Goal: Information Seeking & Learning: Learn about a topic

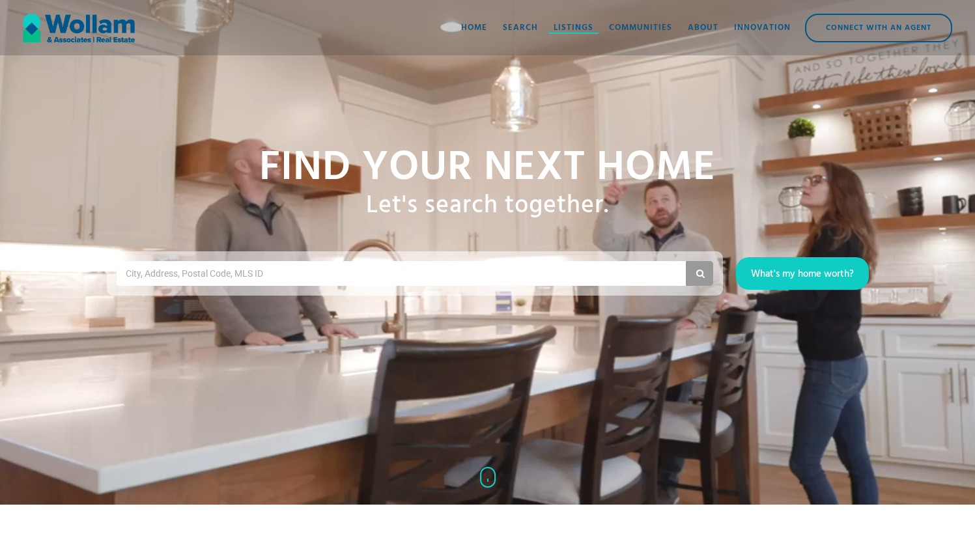
scroll to position [47, 0]
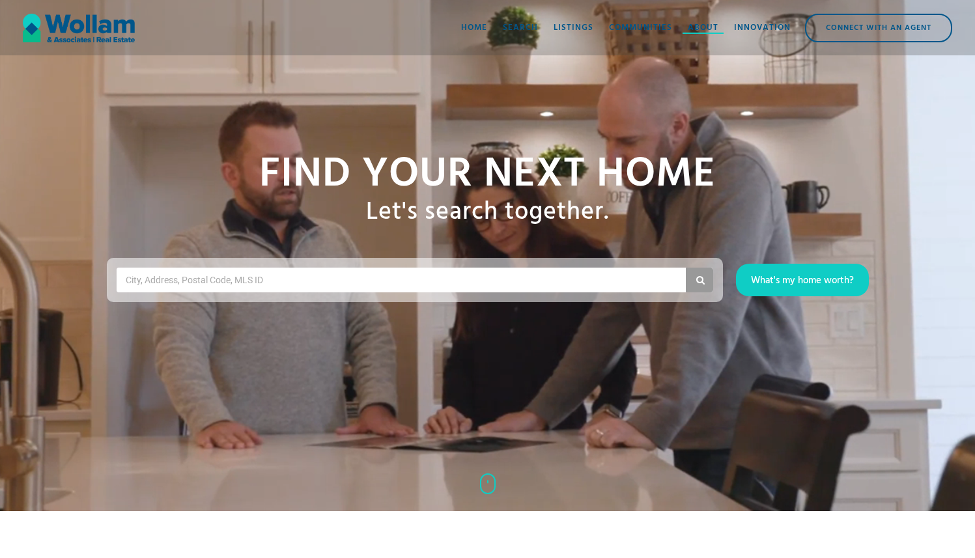
click at [704, 31] on div "About" at bounding box center [703, 27] width 31 height 13
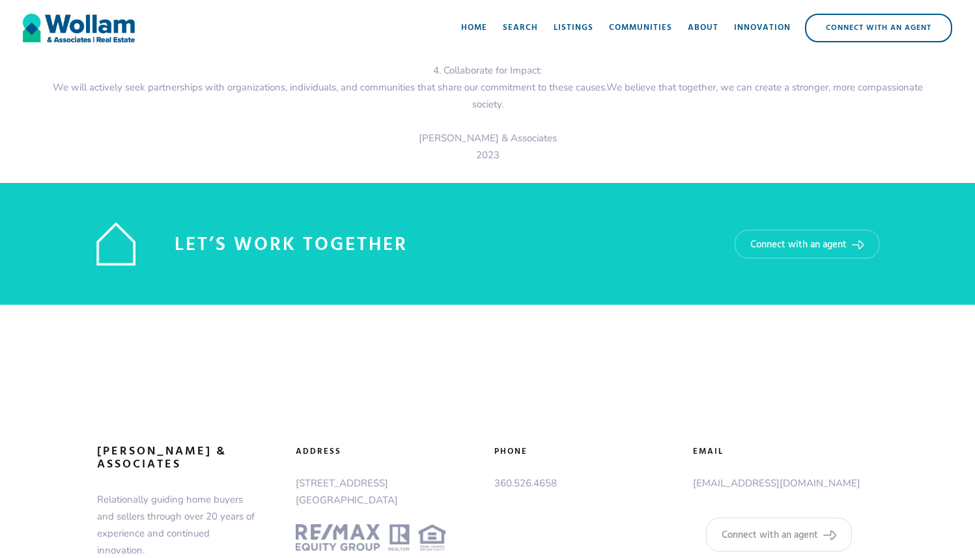
scroll to position [2154, 0]
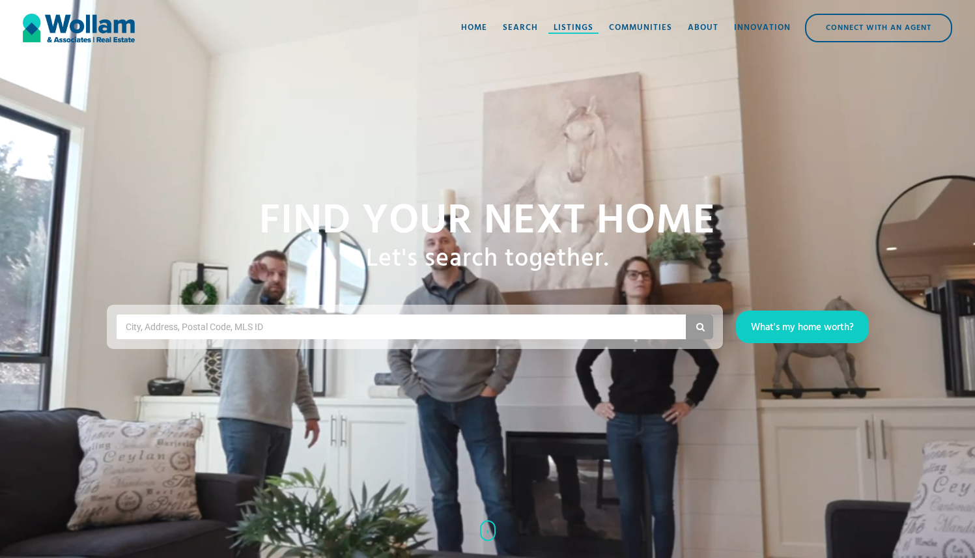
click at [576, 26] on div "Listings" at bounding box center [574, 27] width 40 height 13
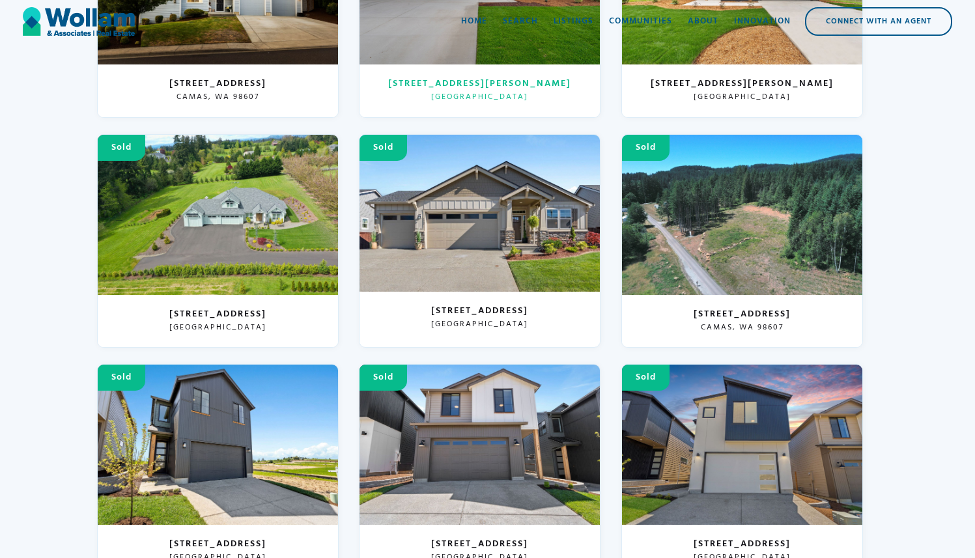
scroll to position [2756, 0]
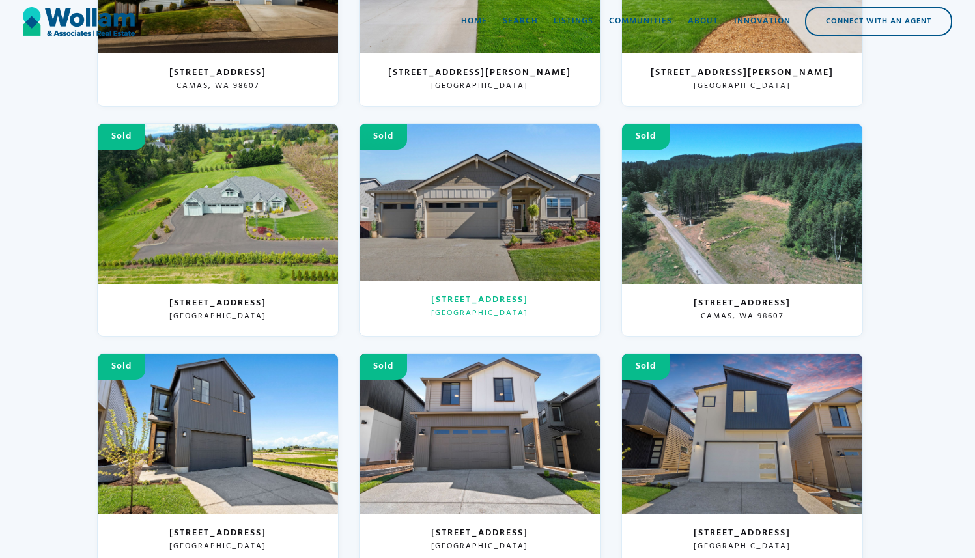
click at [453, 185] on div at bounding box center [479, 202] width 240 height 157
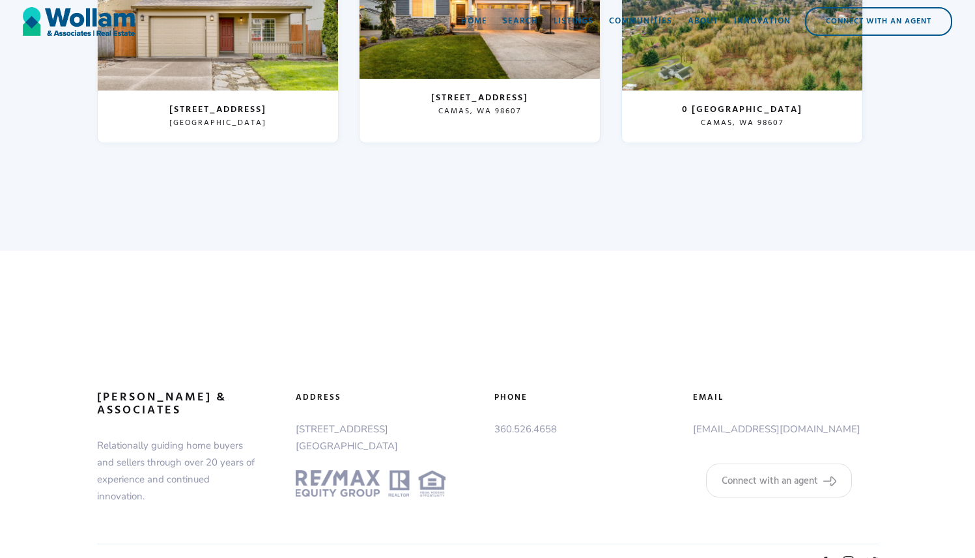
scroll to position [5161, 0]
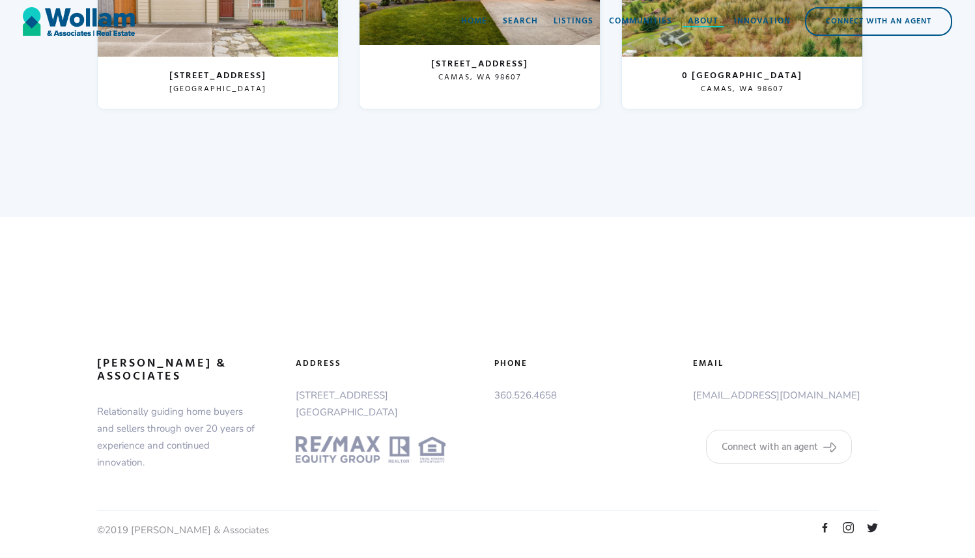
click at [709, 20] on div "About" at bounding box center [703, 21] width 31 height 13
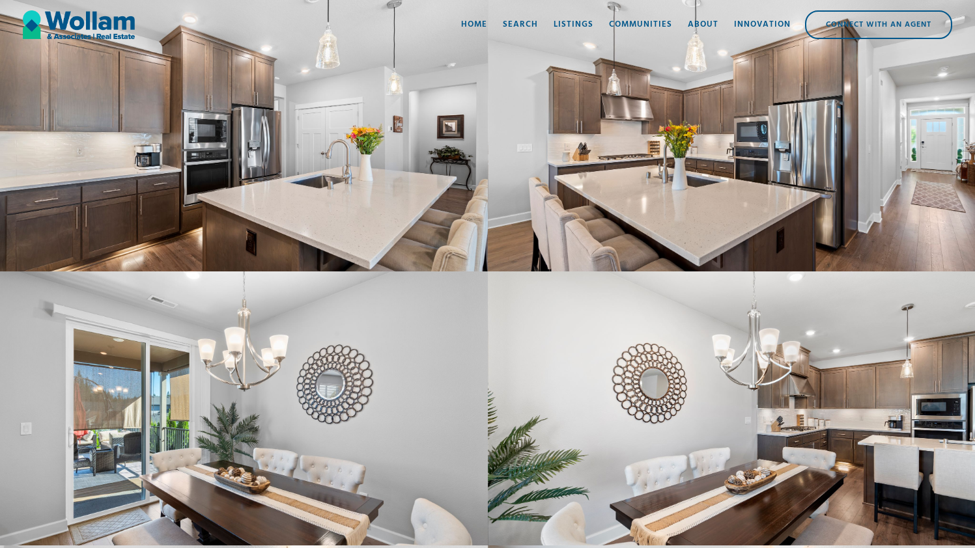
scroll to position [1793, 0]
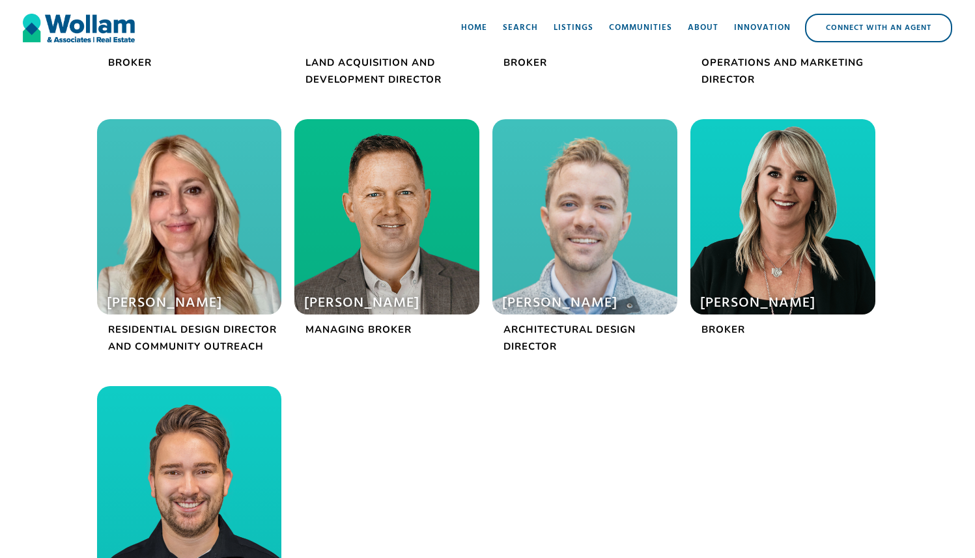
scroll to position [549, 0]
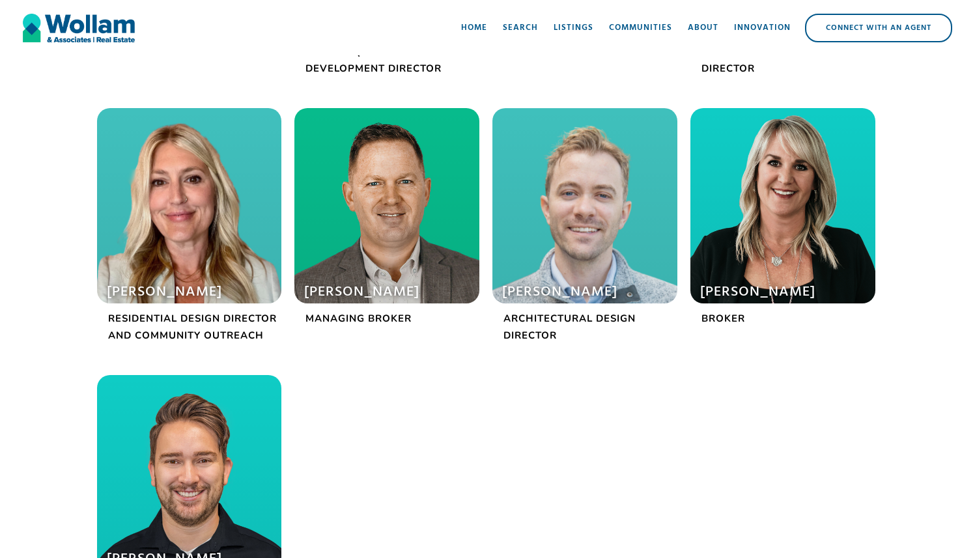
click at [393, 222] on div at bounding box center [386, 205] width 185 height 195
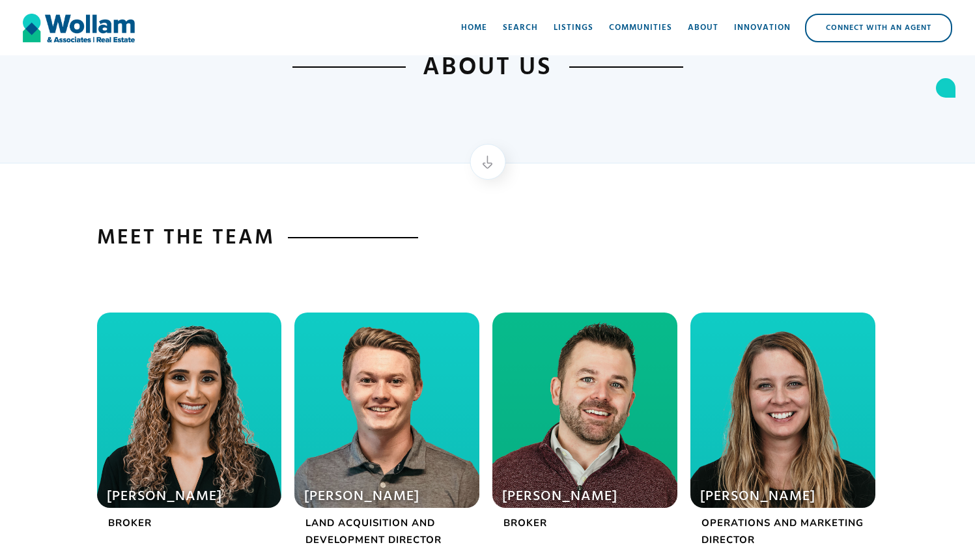
scroll to position [0, 0]
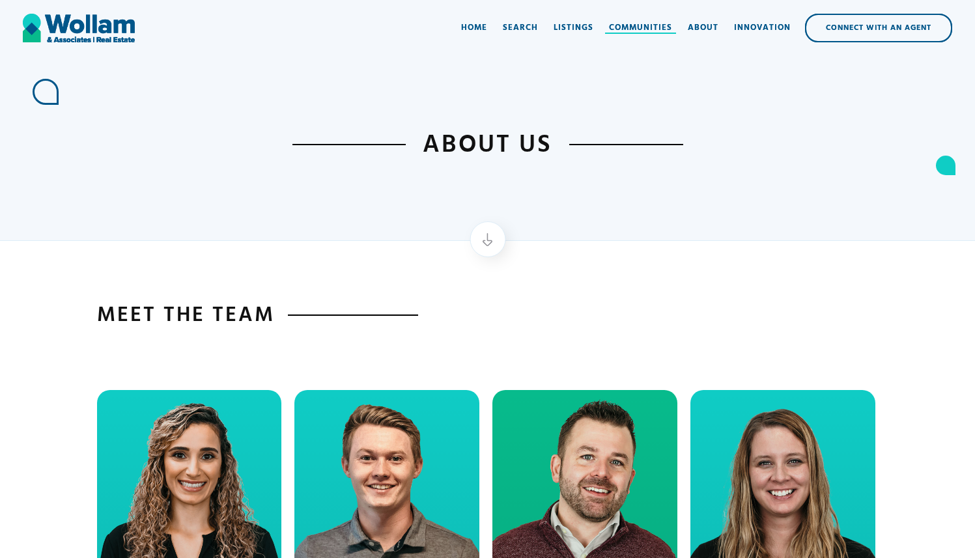
click at [638, 34] on div "Communities" at bounding box center [640, 27] width 63 height 13
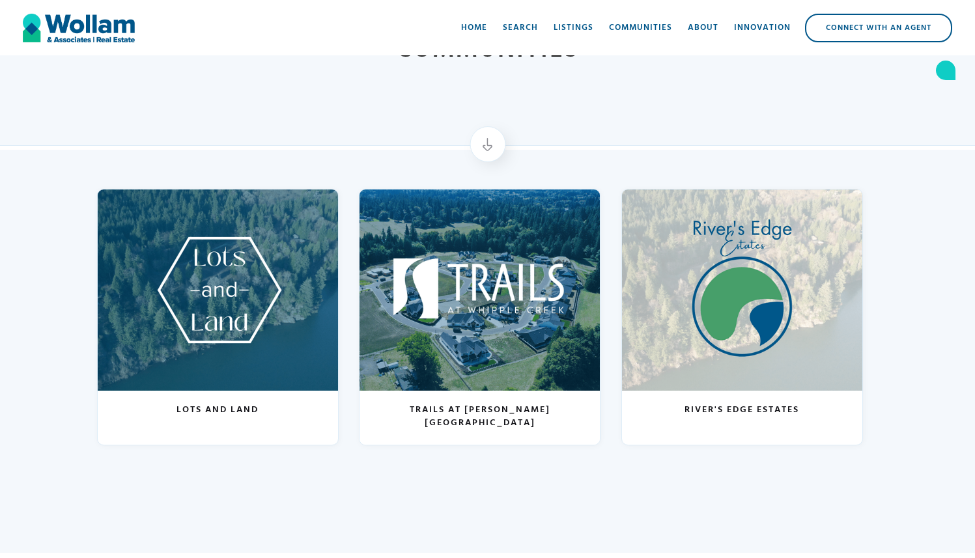
scroll to position [96, 0]
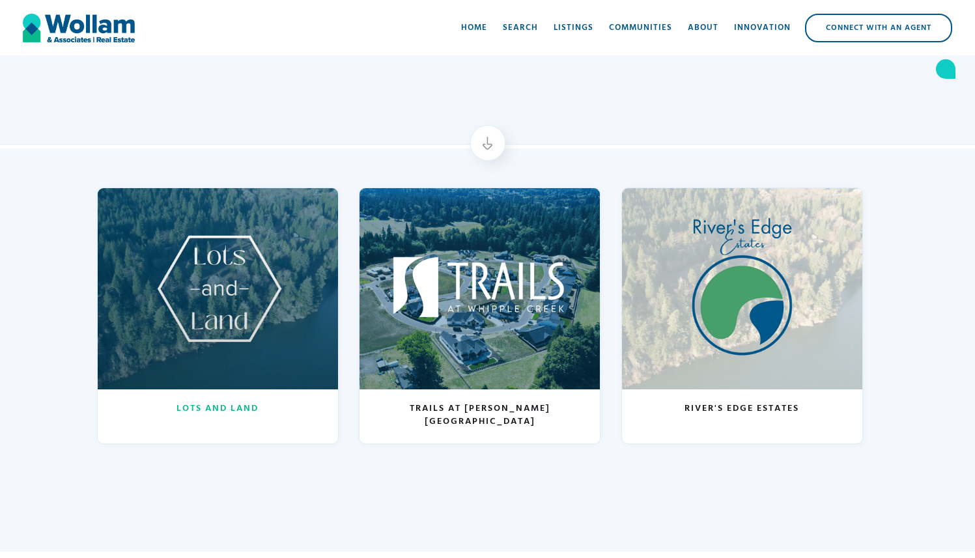
click at [274, 284] on div at bounding box center [218, 288] width 240 height 201
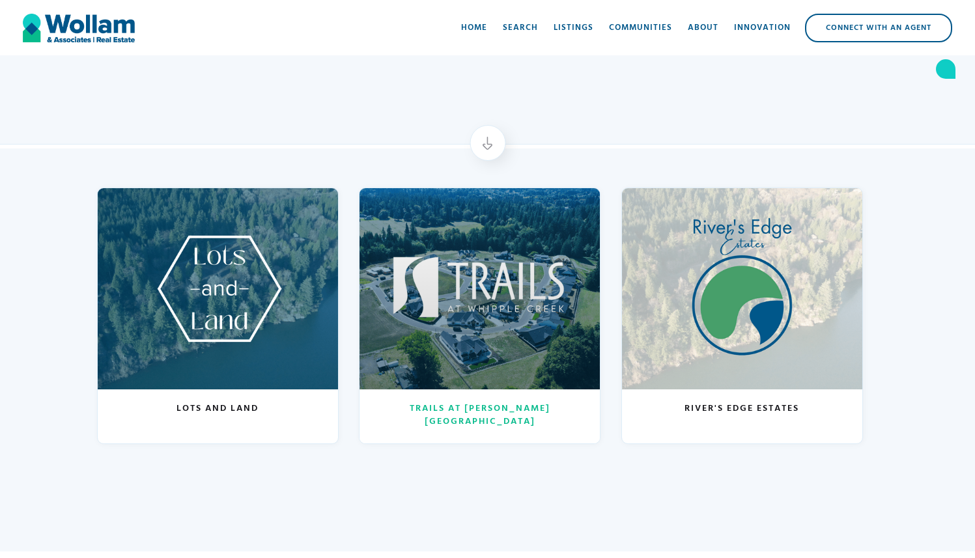
click at [481, 300] on div at bounding box center [479, 288] width 240 height 201
click at [531, 286] on div at bounding box center [479, 288] width 240 height 201
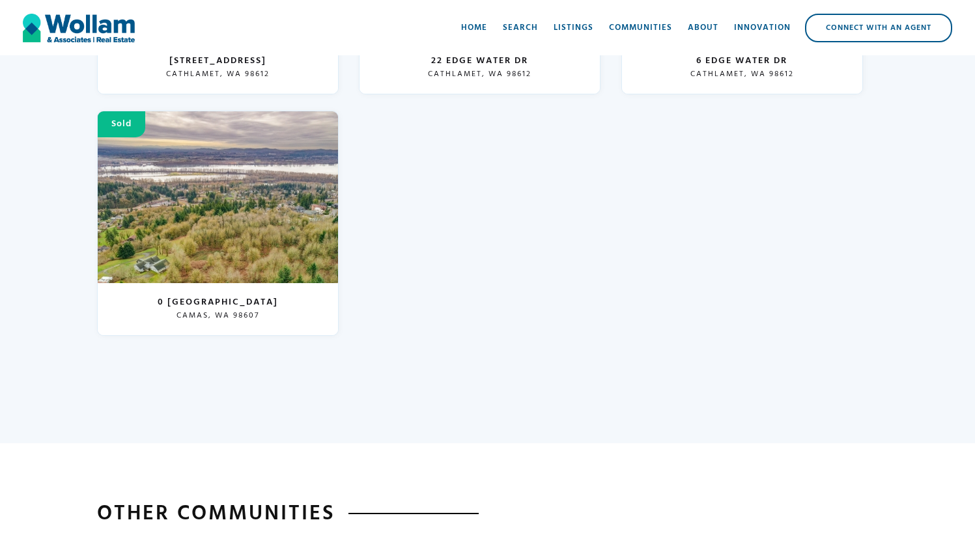
scroll to position [1865, 0]
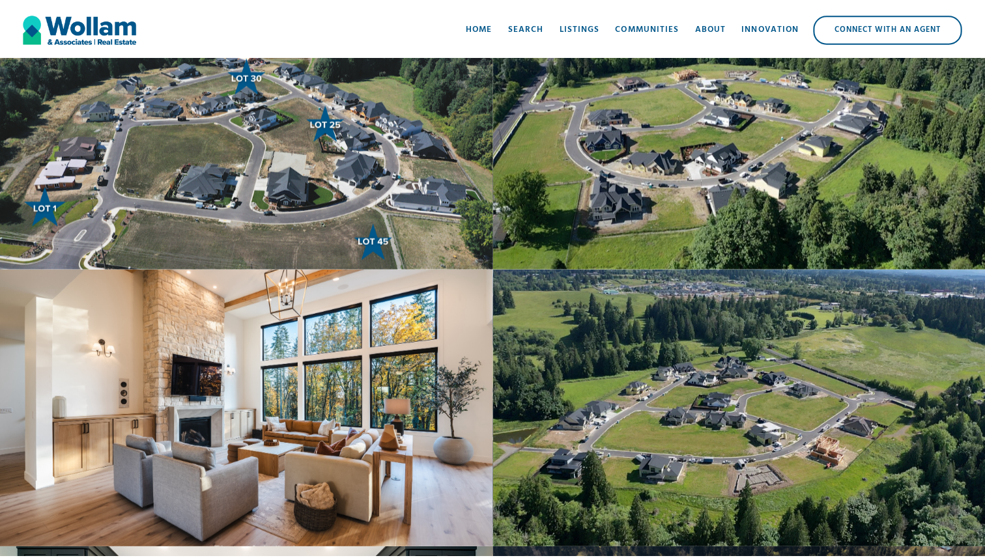
scroll to position [1356, 0]
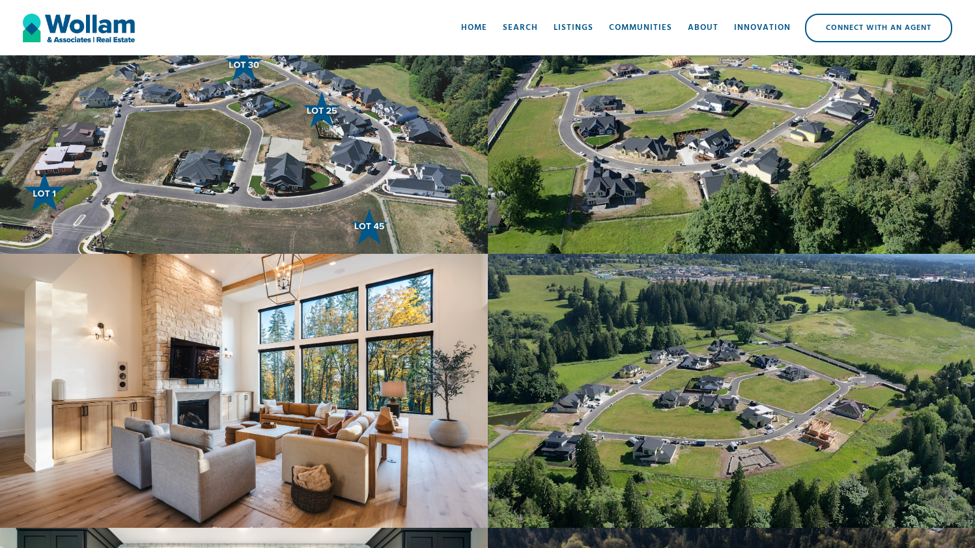
click at [603, 331] on div "open lightbox" at bounding box center [732, 391] width 488 height 274
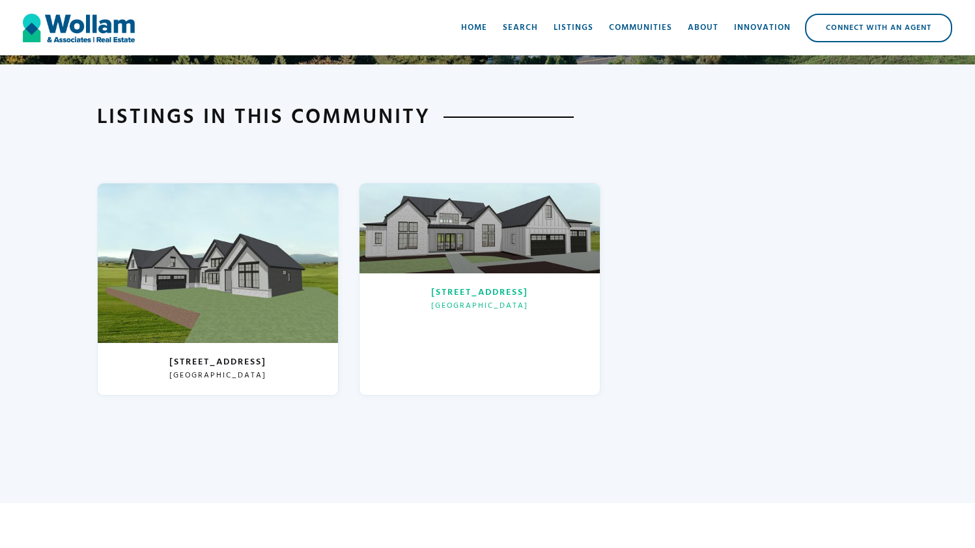
scroll to position [2917, 0]
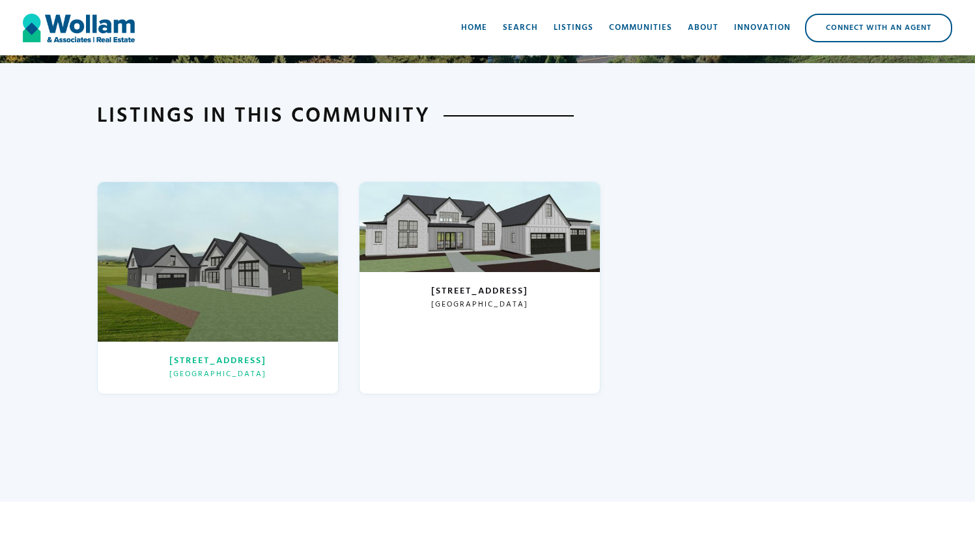
click at [275, 278] on div at bounding box center [218, 262] width 240 height 160
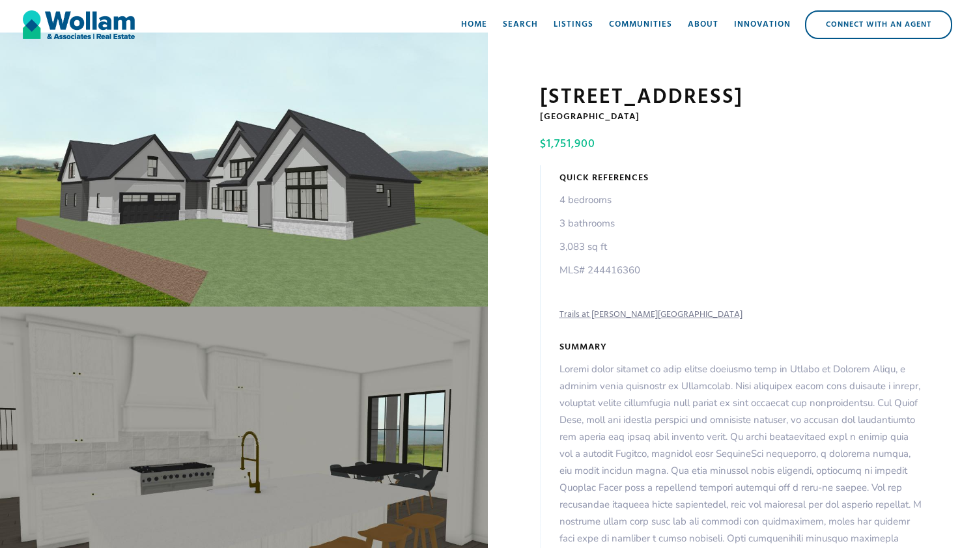
scroll to position [0, 5]
